Goal: Answer question/provide support: Answer question/provide support

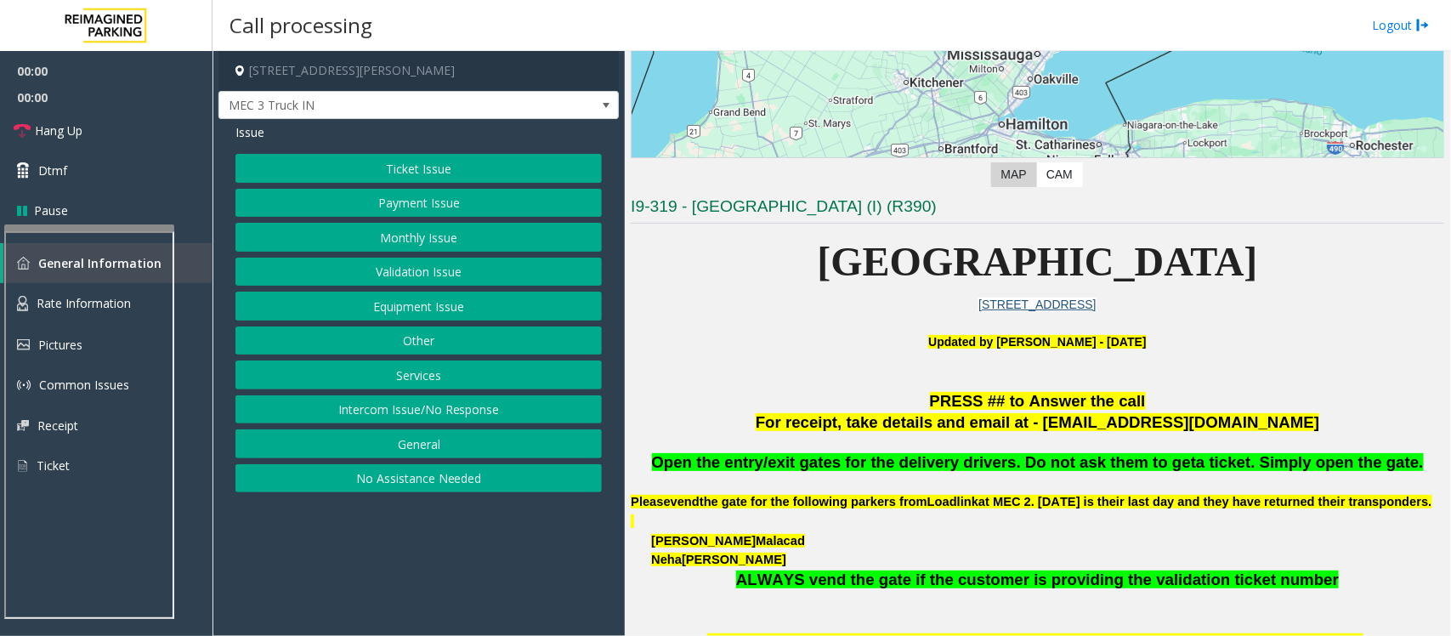
scroll to position [425, 0]
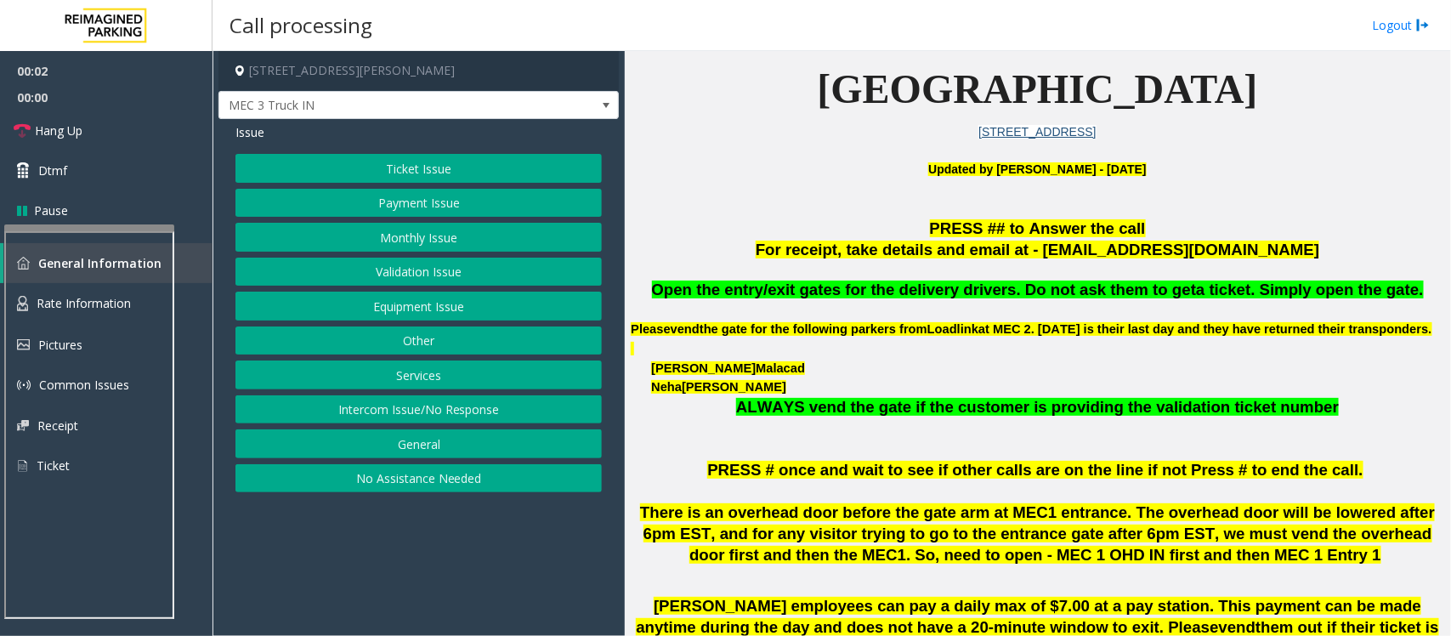
click at [427, 308] on button "Equipment Issue" at bounding box center [418, 306] width 366 height 29
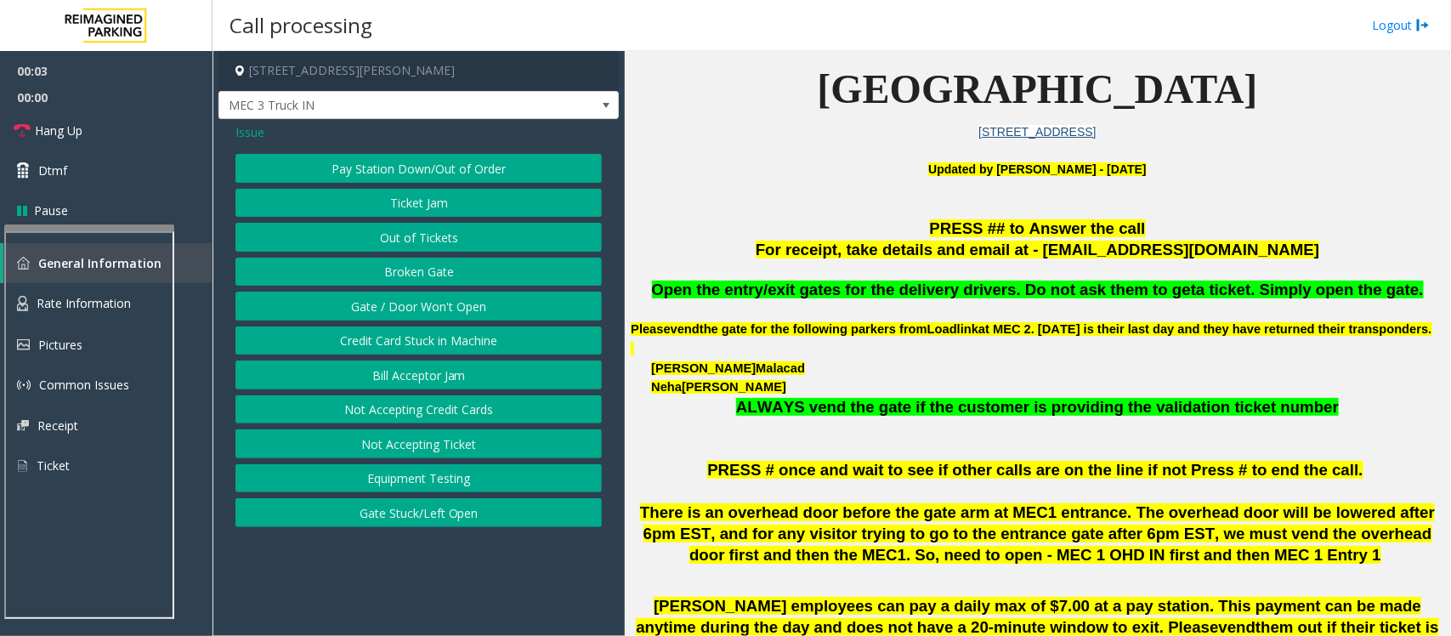
click at [427, 308] on button "Gate / Door Won't Open" at bounding box center [418, 306] width 366 height 29
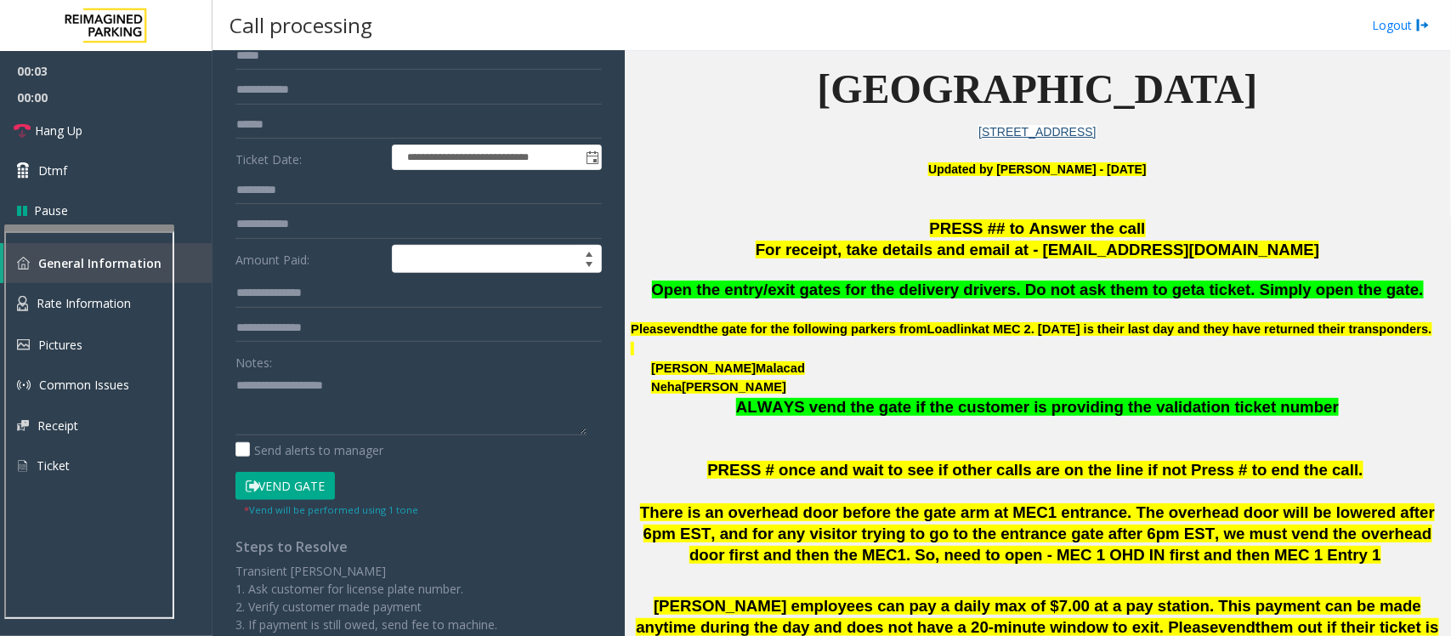
scroll to position [319, 0]
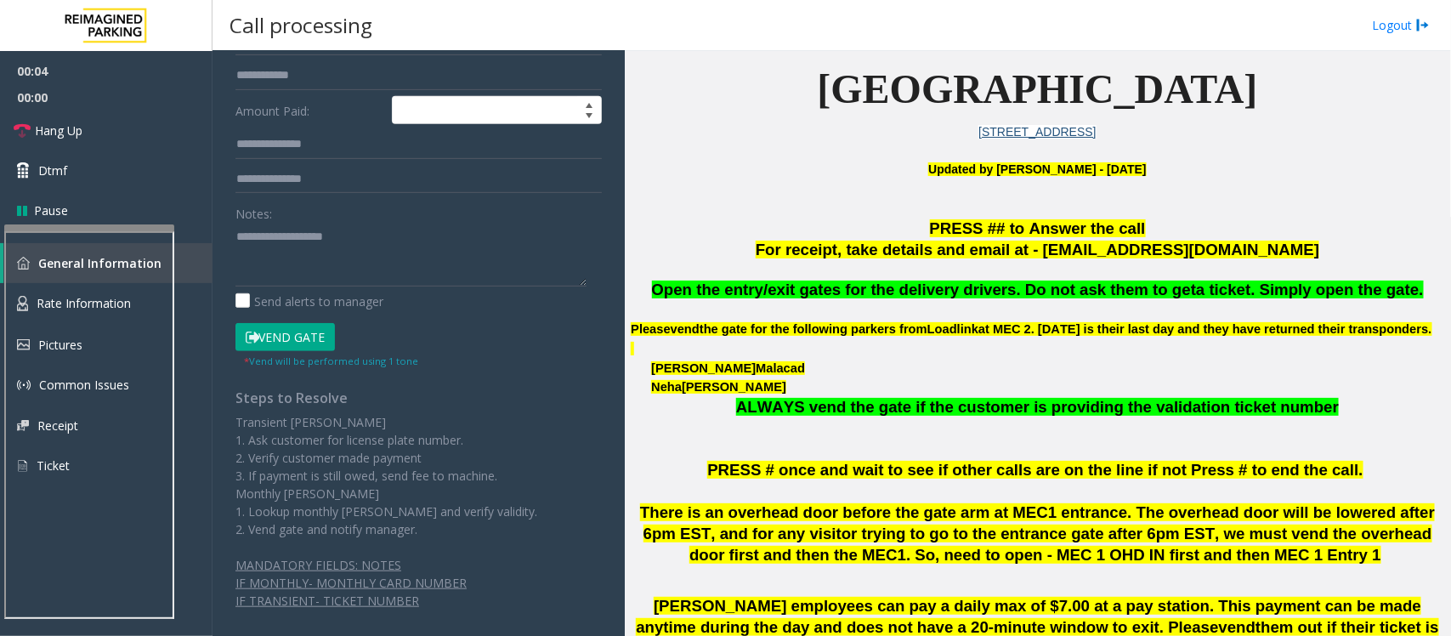
click at [273, 338] on button "Vend Gate" at bounding box center [284, 337] width 99 height 29
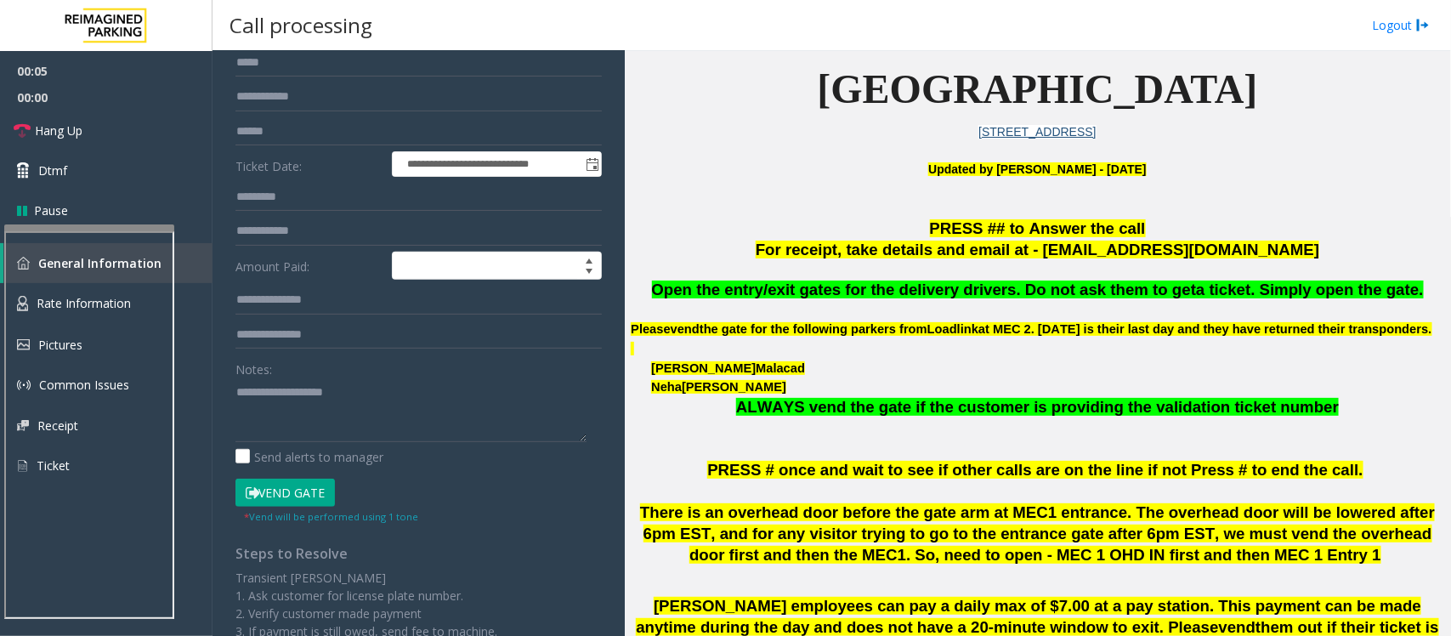
scroll to position [0, 0]
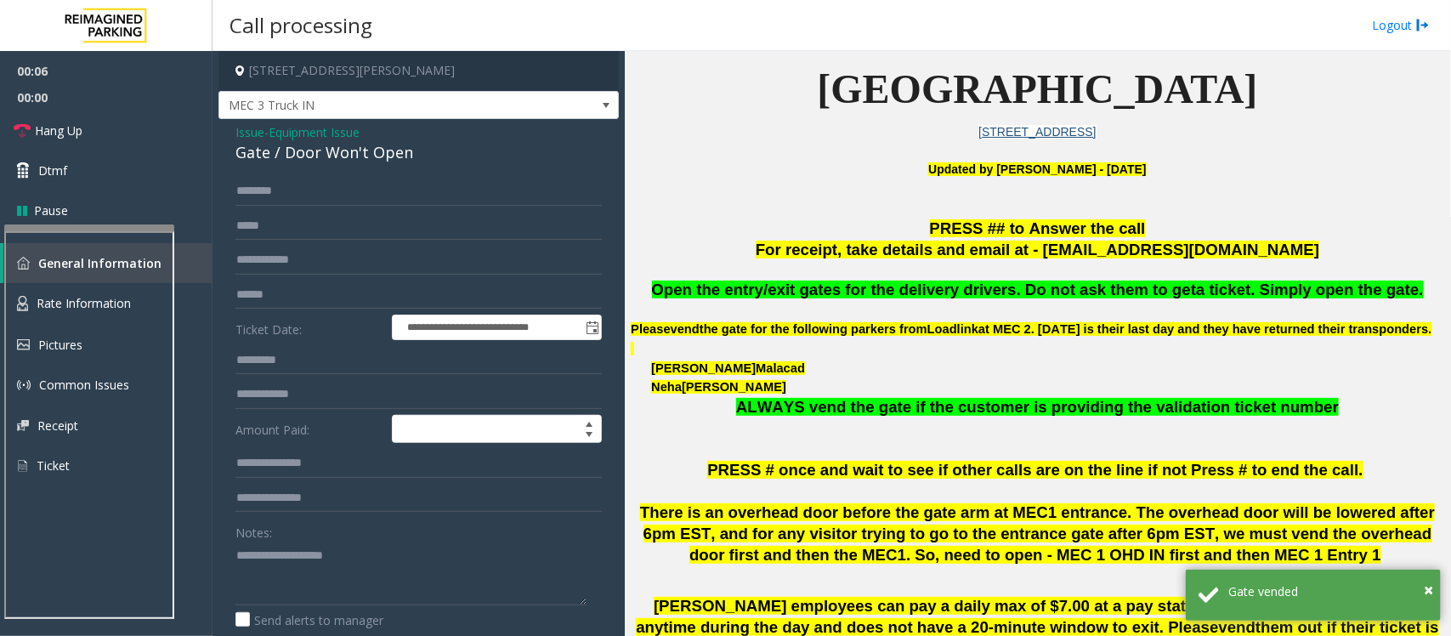
click at [253, 145] on div "Gate / Door Won't Open" at bounding box center [418, 152] width 366 height 23
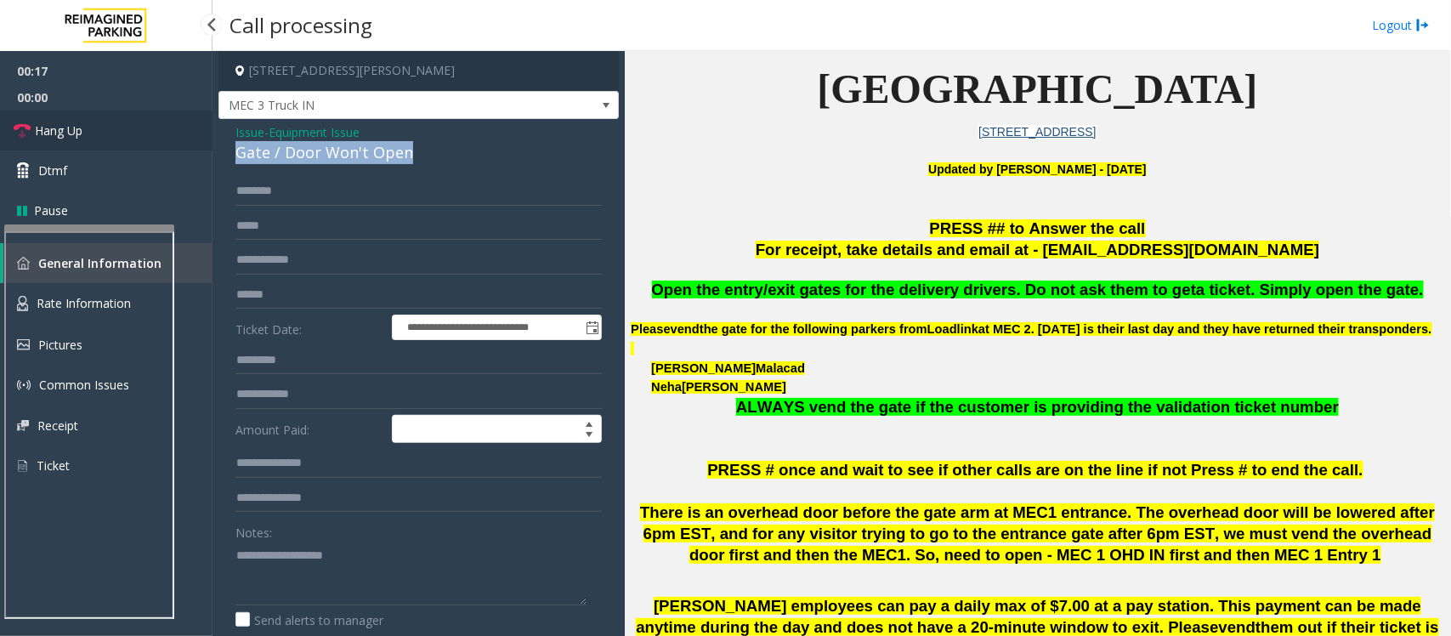
click at [79, 127] on span "Hang Up" at bounding box center [59, 131] width 48 height 18
click at [309, 155] on div "Gate / Door Won't Open" at bounding box center [418, 152] width 366 height 23
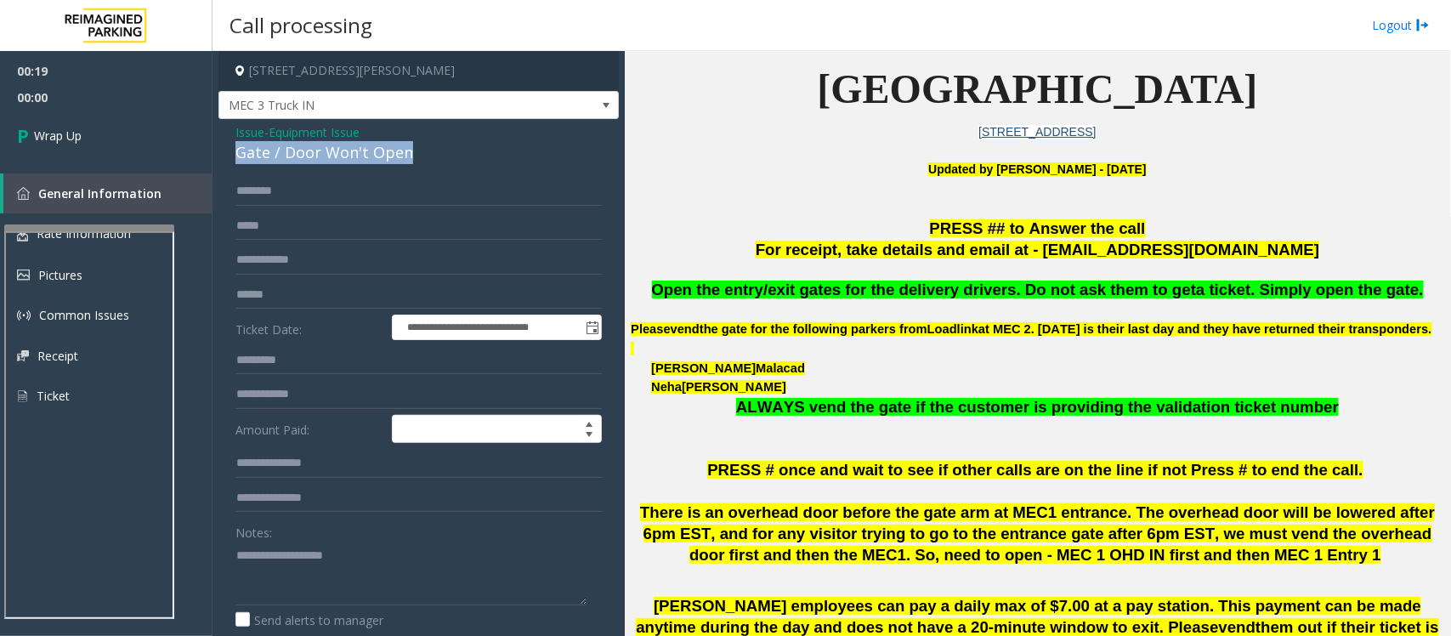
click at [309, 155] on div "Gate / Door Won't Open" at bounding box center [418, 152] width 366 height 23
click at [319, 575] on textarea at bounding box center [410, 573] width 351 height 64
paste textarea "**********"
click at [932, 286] on span "Open the entry/exit gates for the delivery drivers. Do not ask them to get" at bounding box center [924, 289] width 545 height 18
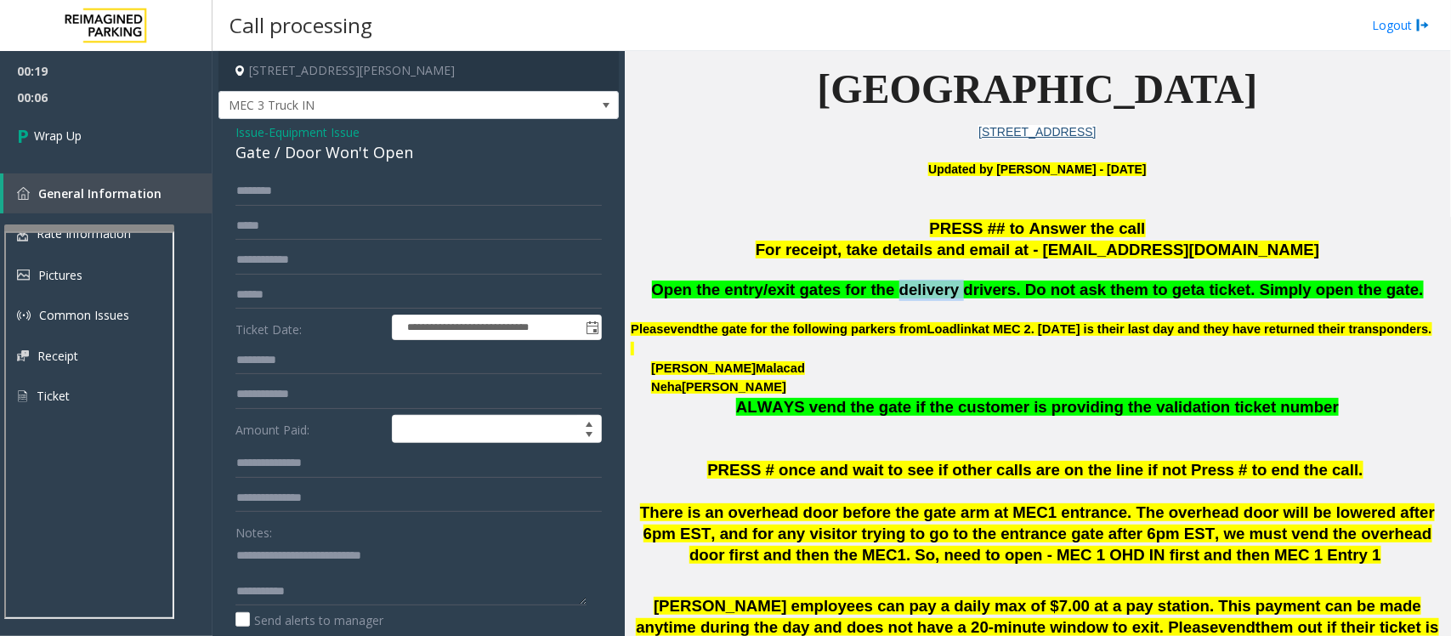
copy span "delivery"
click at [329, 583] on textarea at bounding box center [410, 573] width 351 height 64
paste textarea "*********"
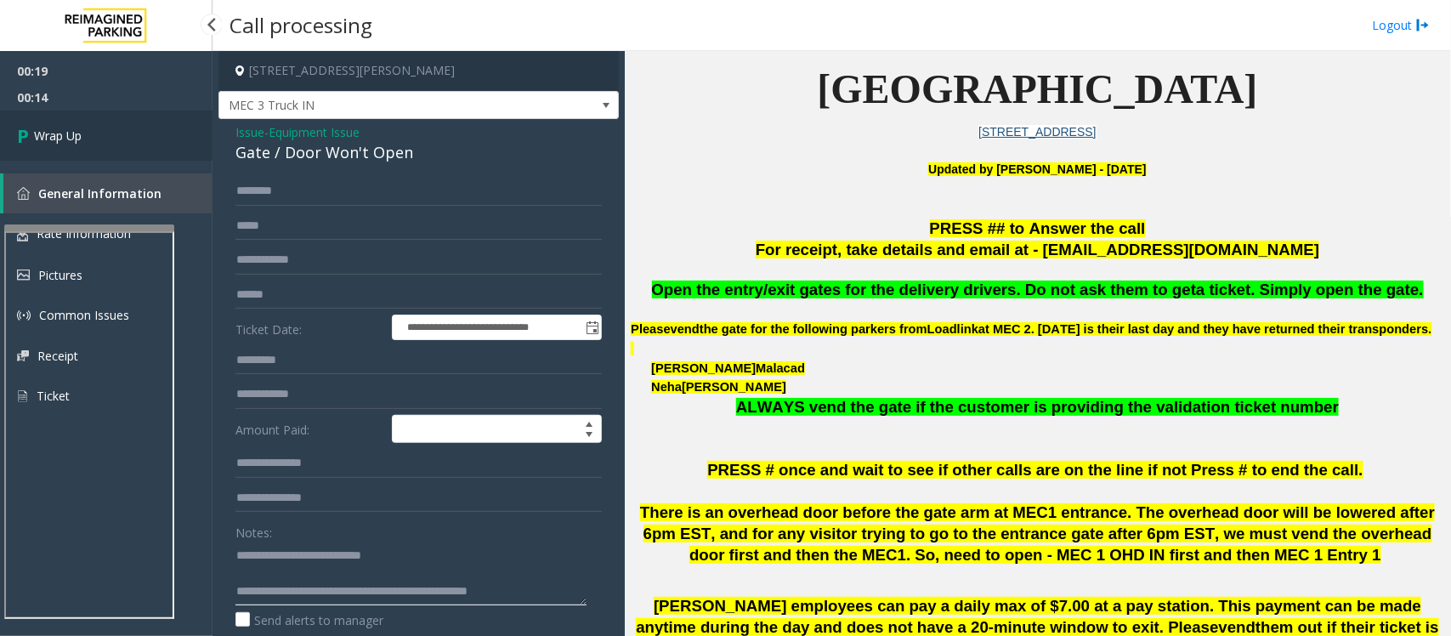
type textarea "**********"
click at [144, 150] on link "Wrap Up" at bounding box center [106, 135] width 212 height 50
